Goal: Transaction & Acquisition: Download file/media

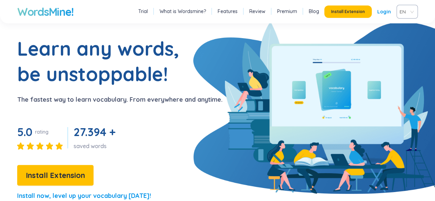
scroll to position [28, 0]
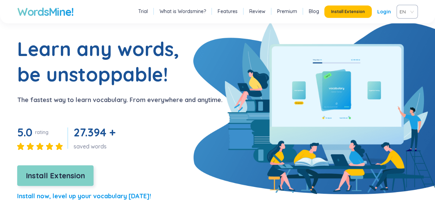
click at [46, 170] on button "Install Extension" at bounding box center [55, 176] width 76 height 21
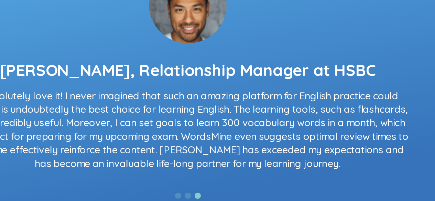
scroll to position [1279, 0]
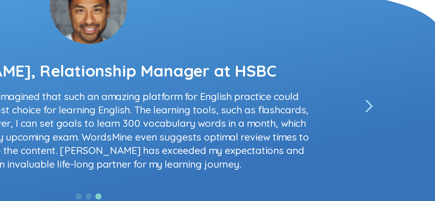
click at [373, 98] on icon "left" at bounding box center [375, 98] width 4 height 7
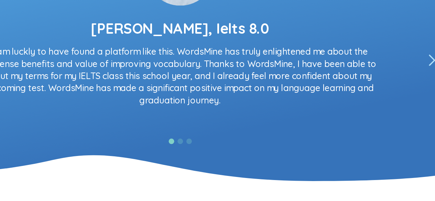
scroll to position [1278, 0]
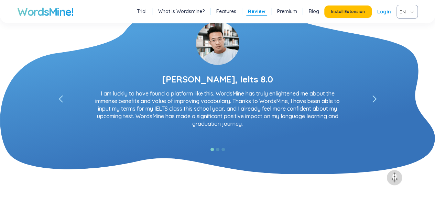
click at [373, 100] on icon "left" at bounding box center [375, 99] width 4 height 7
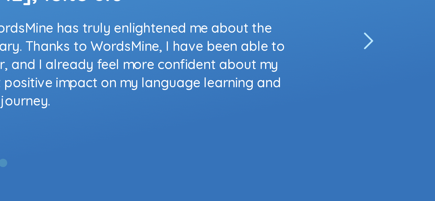
click at [377, 98] on icon "left" at bounding box center [375, 99] width 4 height 7
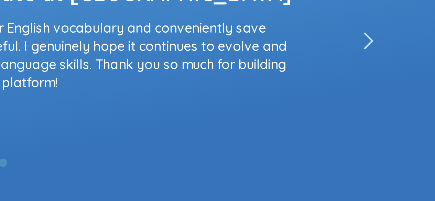
click at [377, 98] on icon "left" at bounding box center [375, 99] width 4 height 7
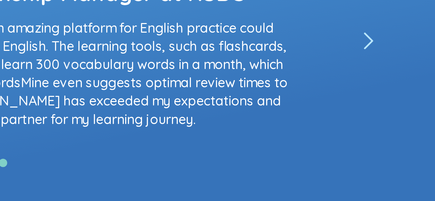
scroll to position [1278, 0]
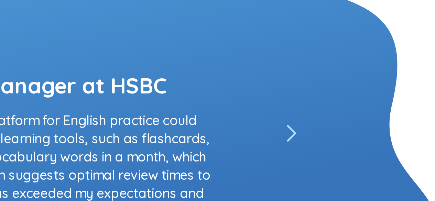
click at [377, 99] on span at bounding box center [374, 99] width 7 height 7
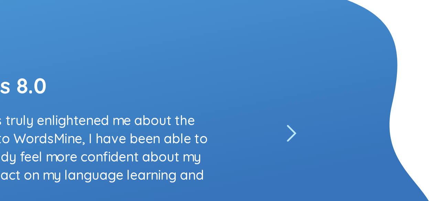
click at [374, 98] on icon "left" at bounding box center [375, 99] width 4 height 7
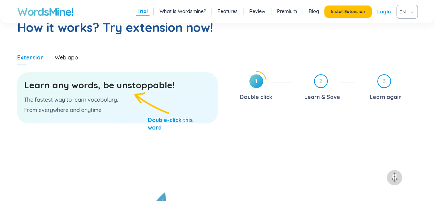
scroll to position [209, 0]
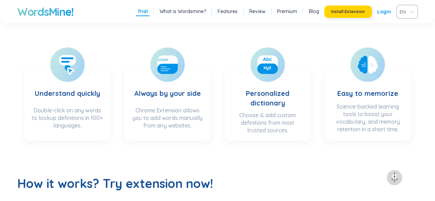
click at [355, 16] on button "Install Extension" at bounding box center [348, 12] width 47 height 12
